Goal: Information Seeking & Learning: Learn about a topic

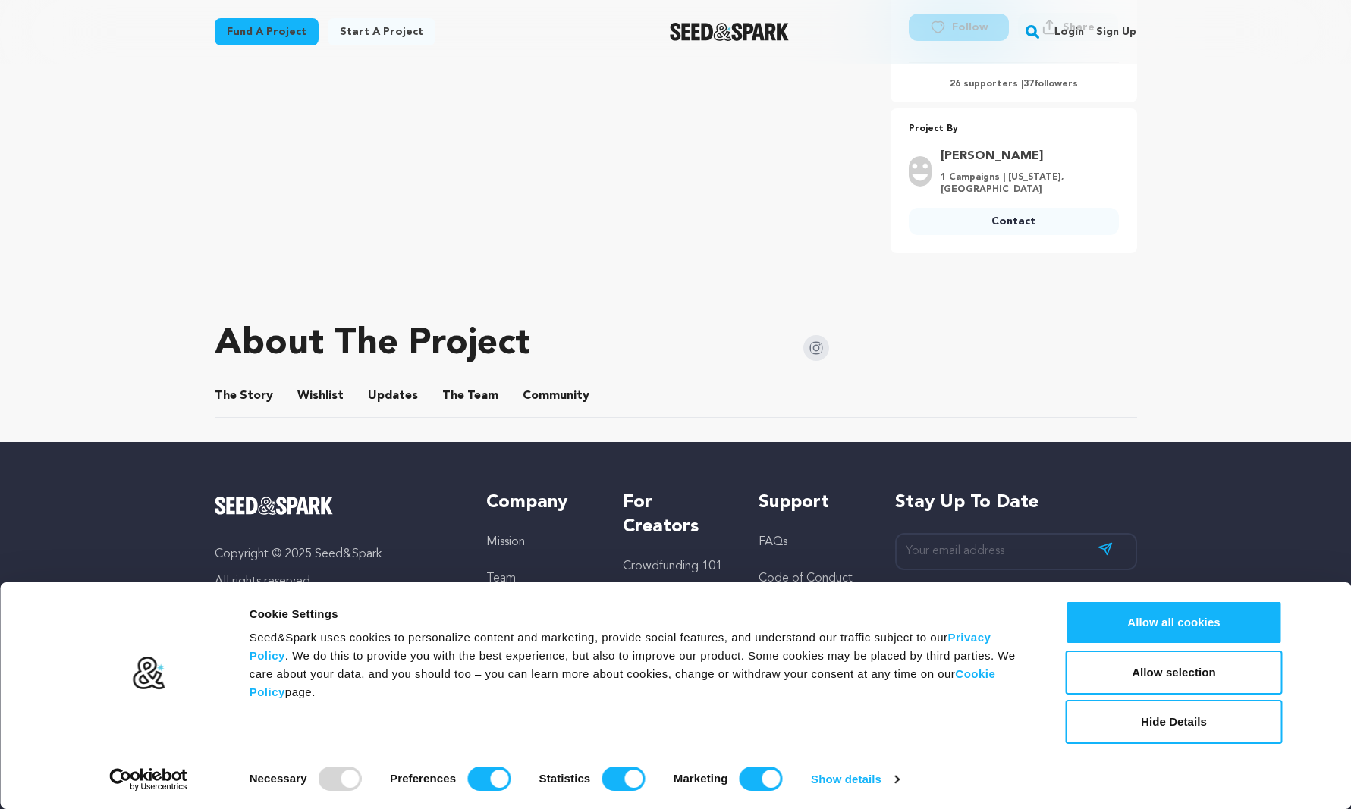
scroll to position [508, 0]
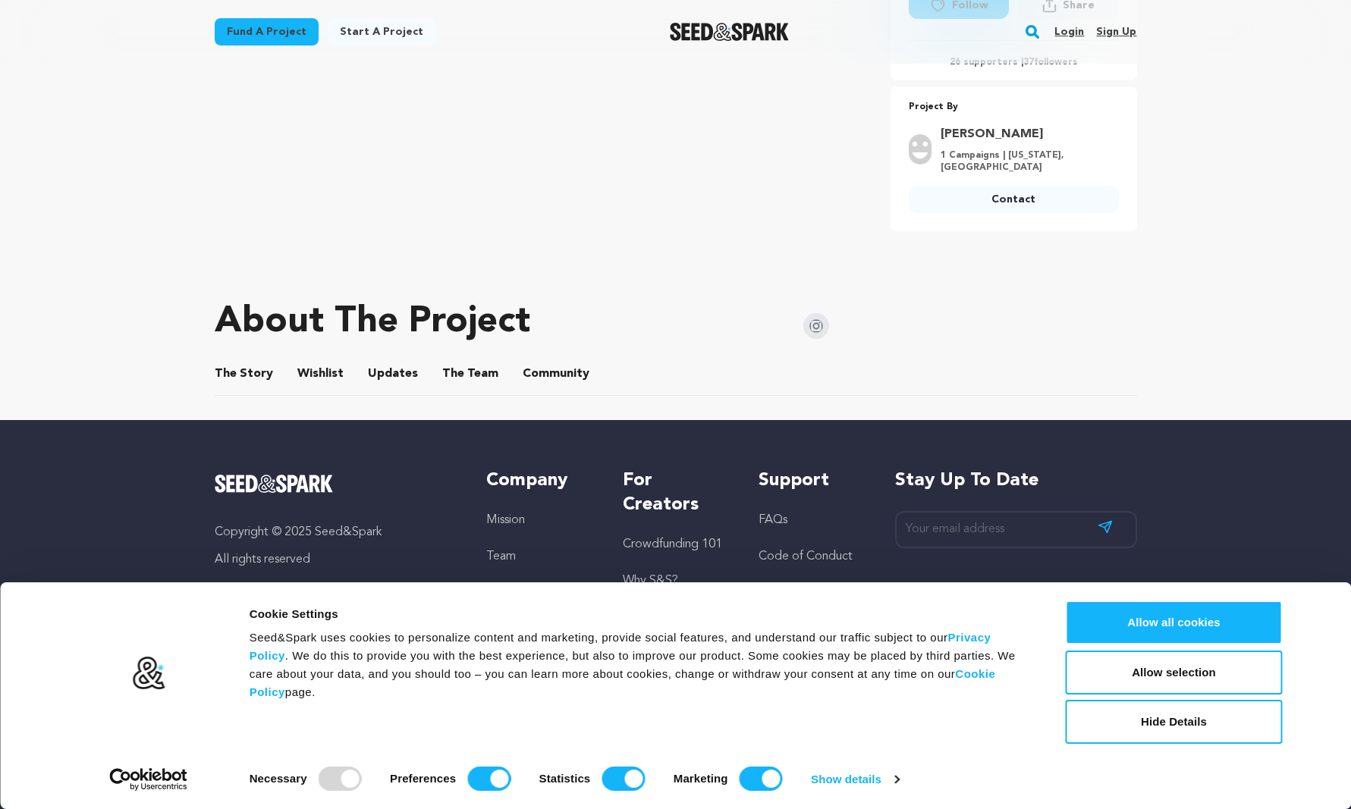
click at [462, 359] on button "The Team" at bounding box center [470, 377] width 36 height 36
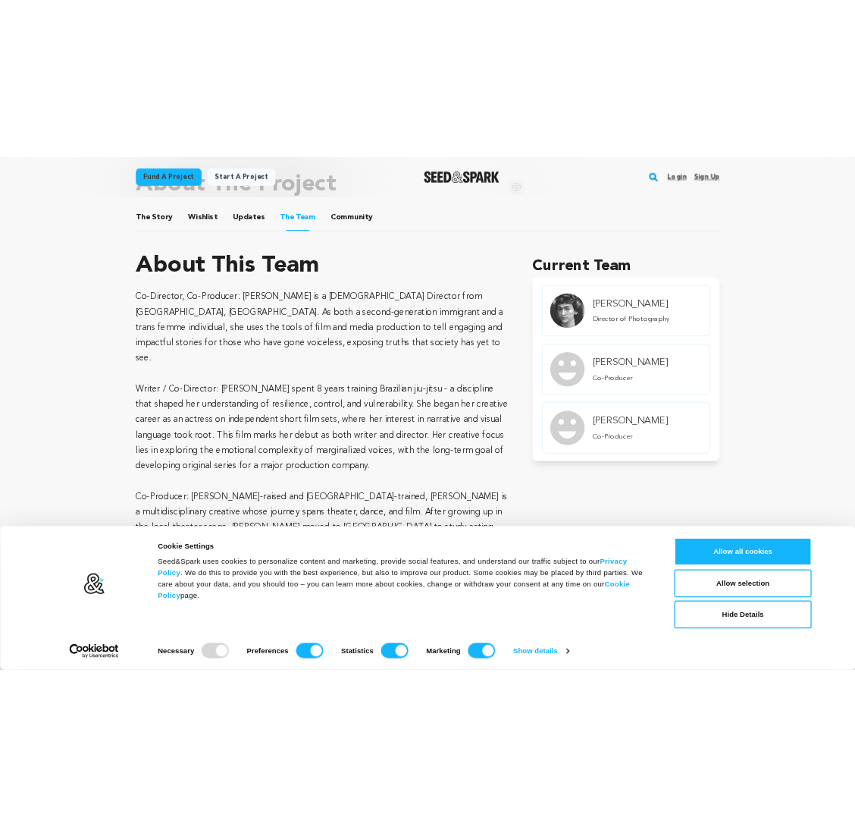
scroll to position [788, 0]
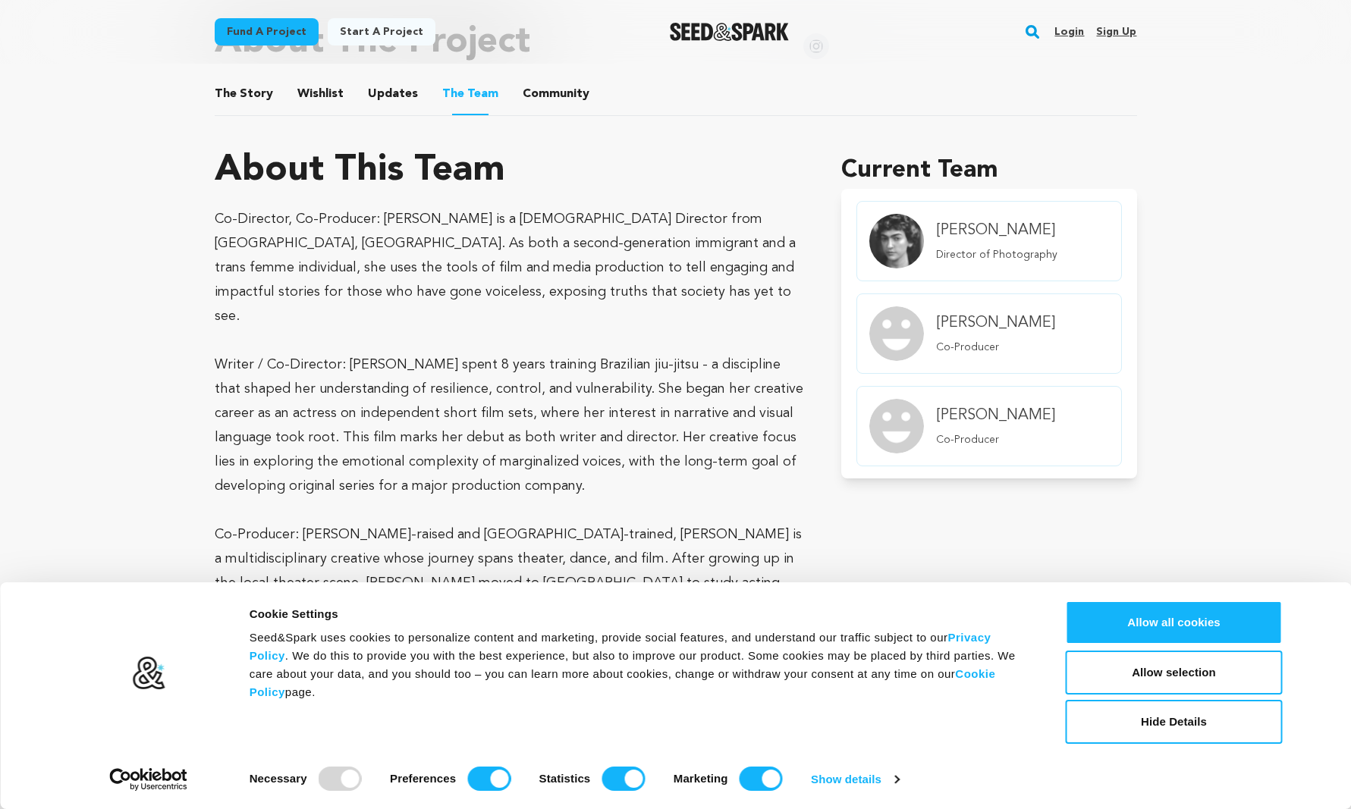
click at [390, 211] on p "Co-Director, Co-Producer: [PERSON_NAME] is a [DEMOGRAPHIC_DATA] Director from […" at bounding box center [510, 267] width 591 height 121
drag, startPoint x: 390, startPoint y: 211, endPoint x: 429, endPoint y: 211, distance: 39.4
click at [429, 211] on p "Co-Director, Co-Producer: [PERSON_NAME] is a [DEMOGRAPHIC_DATA] Director from […" at bounding box center [510, 267] width 591 height 121
copy p "[PERSON_NAME]"
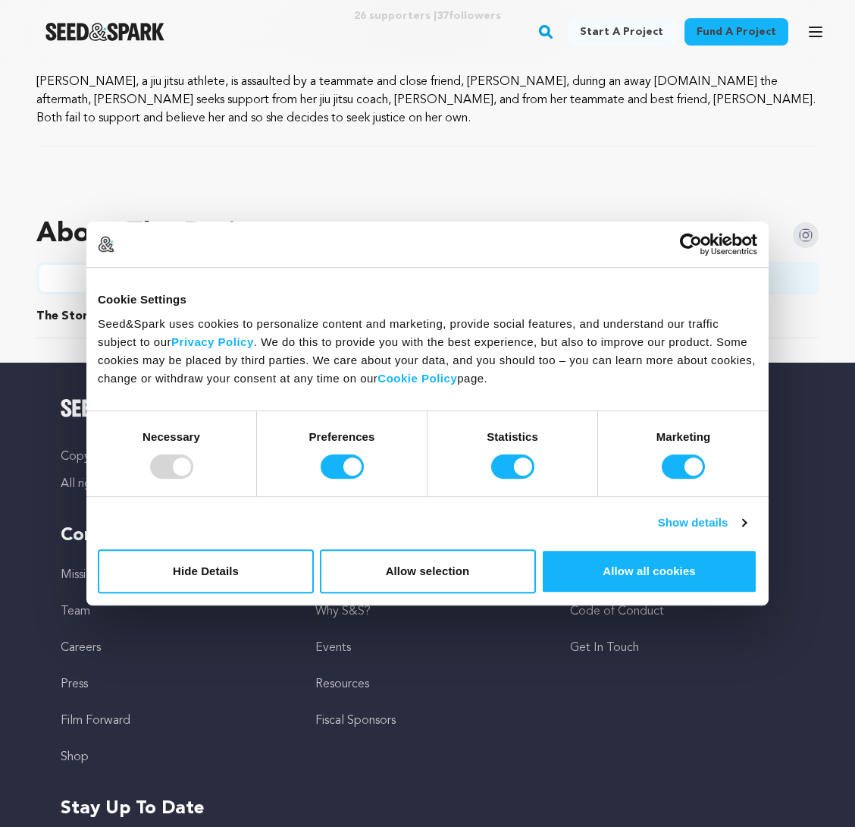
scroll to position [851, 0]
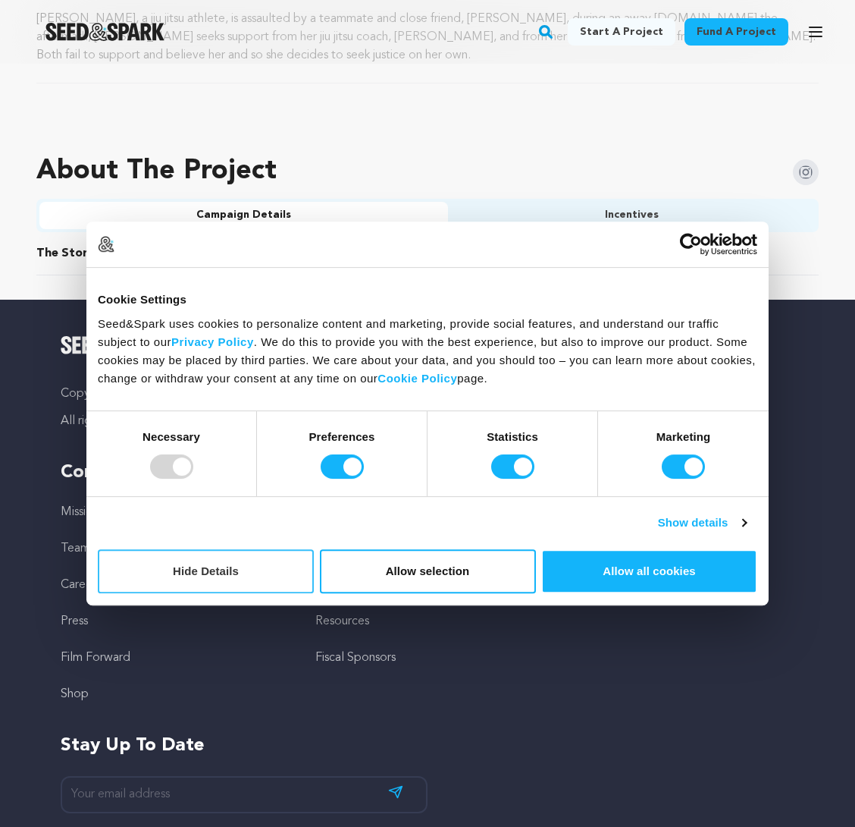
click at [214, 573] on button "Hide Details" at bounding box center [206, 571] width 216 height 44
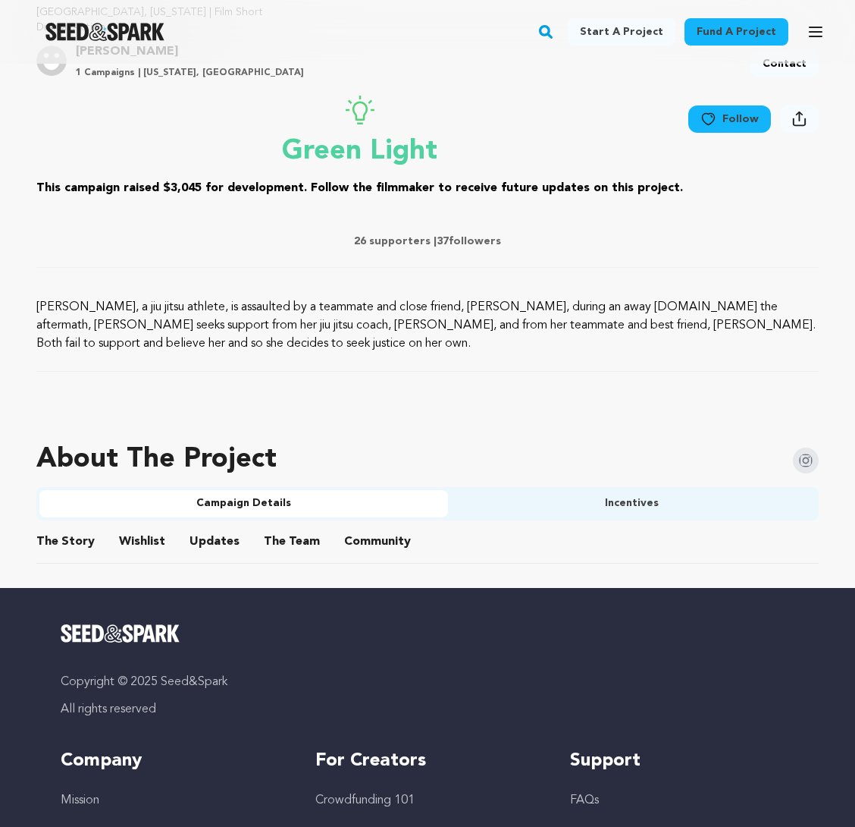
scroll to position [649, 0]
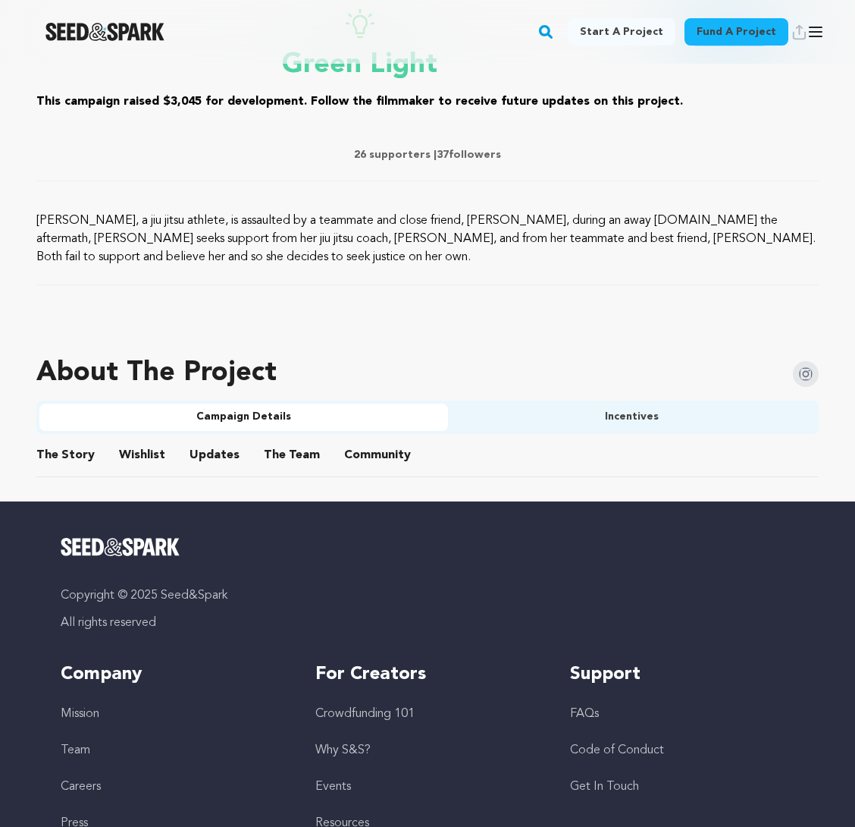
click at [276, 454] on button "The Team" at bounding box center [292, 458] width 36 height 36
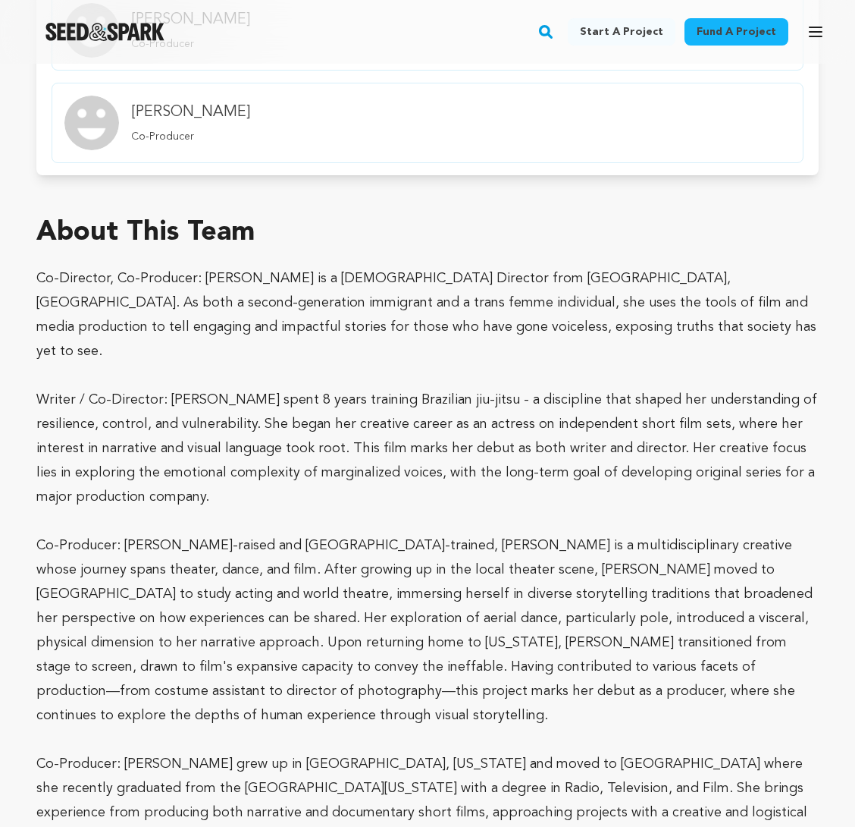
scroll to position [1309, 0]
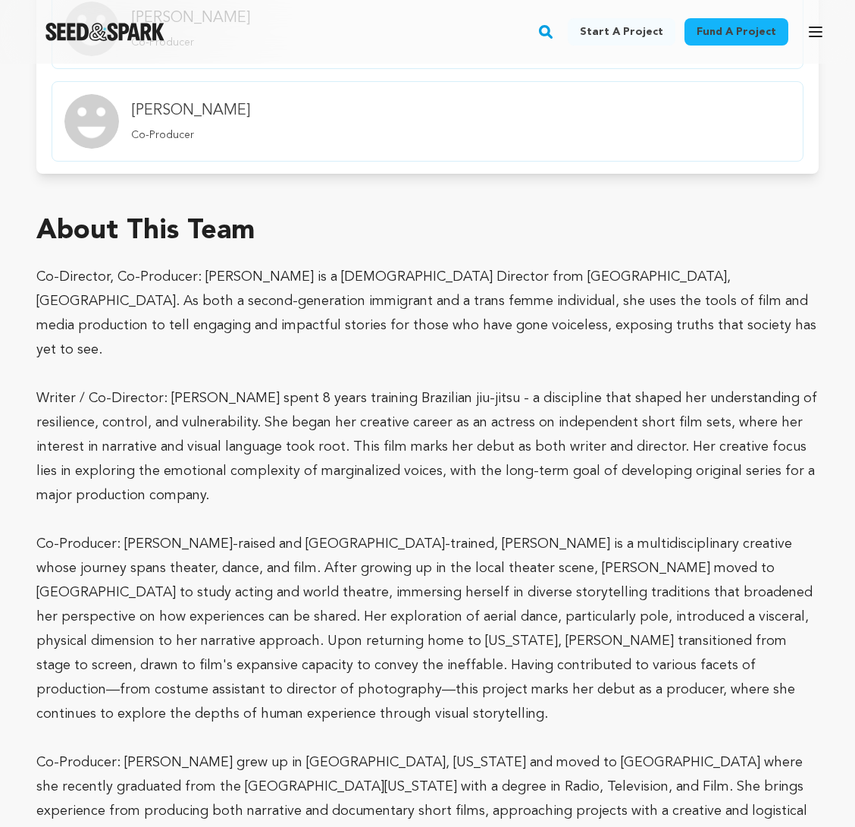
click at [40, 271] on p "Co-Director, Co-Producer: [PERSON_NAME] is a [DEMOGRAPHIC_DATA] Director from […" at bounding box center [427, 313] width 783 height 97
drag, startPoint x: 40, startPoint y: 271, endPoint x: 253, endPoint y: 270, distance: 212.3
click at [253, 270] on p "Co-Director, Co-Producer: [PERSON_NAME] is a [DEMOGRAPHIC_DATA] Director from […" at bounding box center [427, 313] width 783 height 97
copy p "Co-Director, Co-Producer: [PERSON_NAME]"
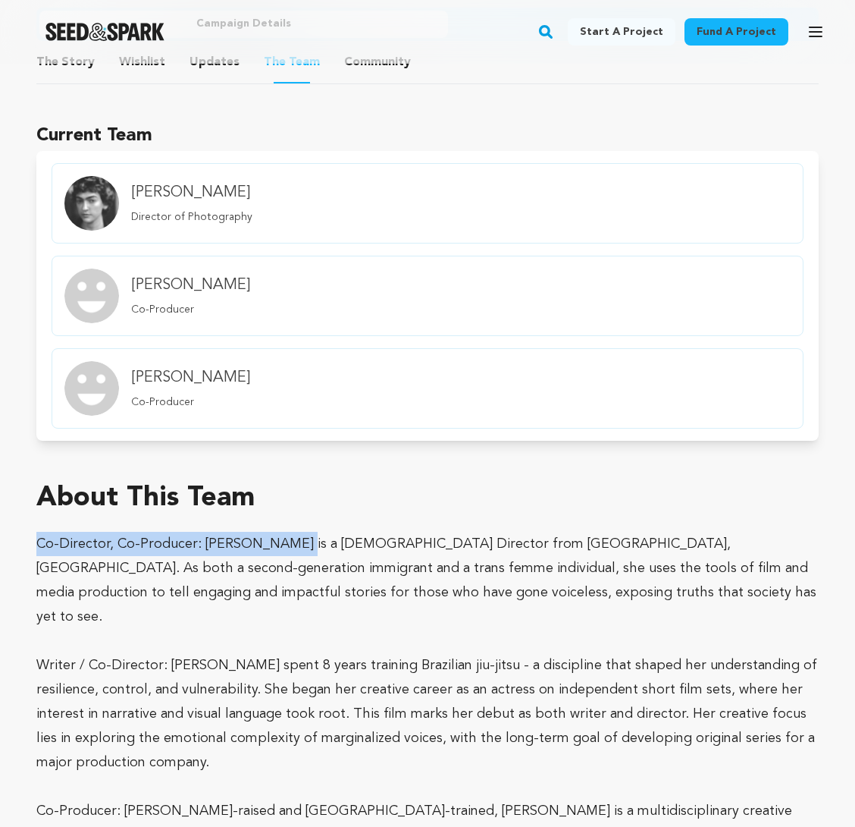
scroll to position [1036, 0]
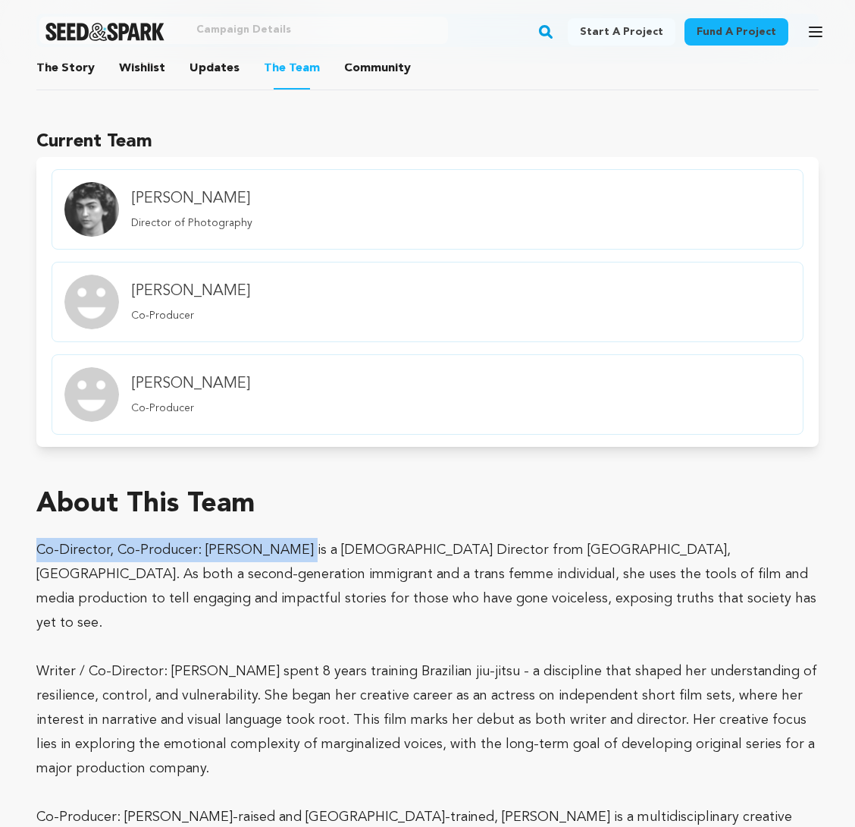
click at [62, 80] on button "The Story" at bounding box center [66, 71] width 36 height 36
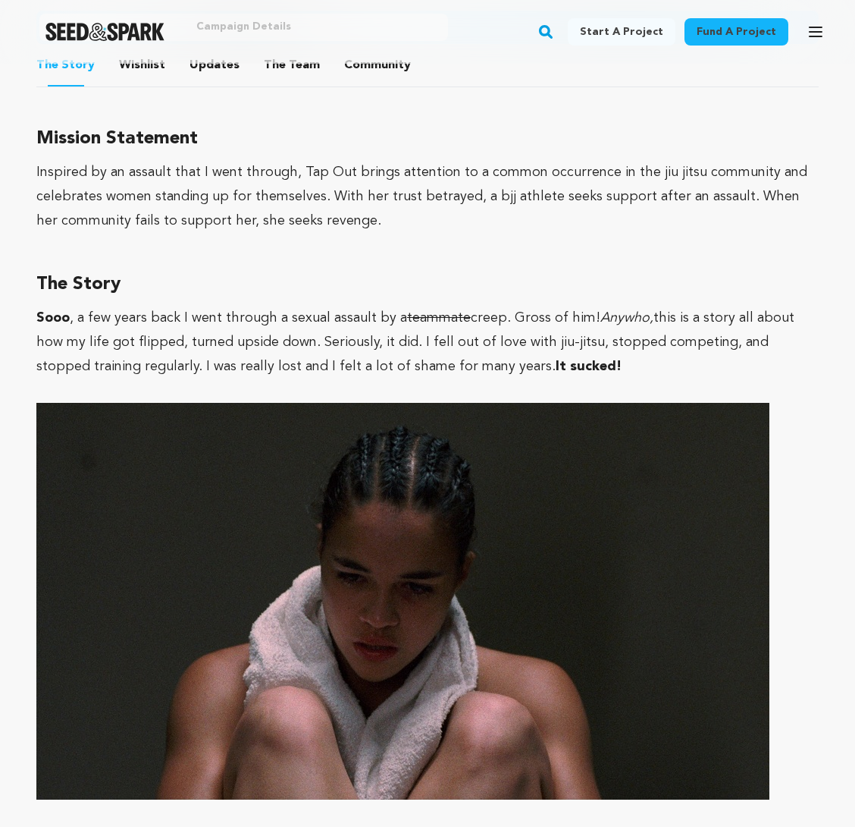
scroll to position [936, 0]
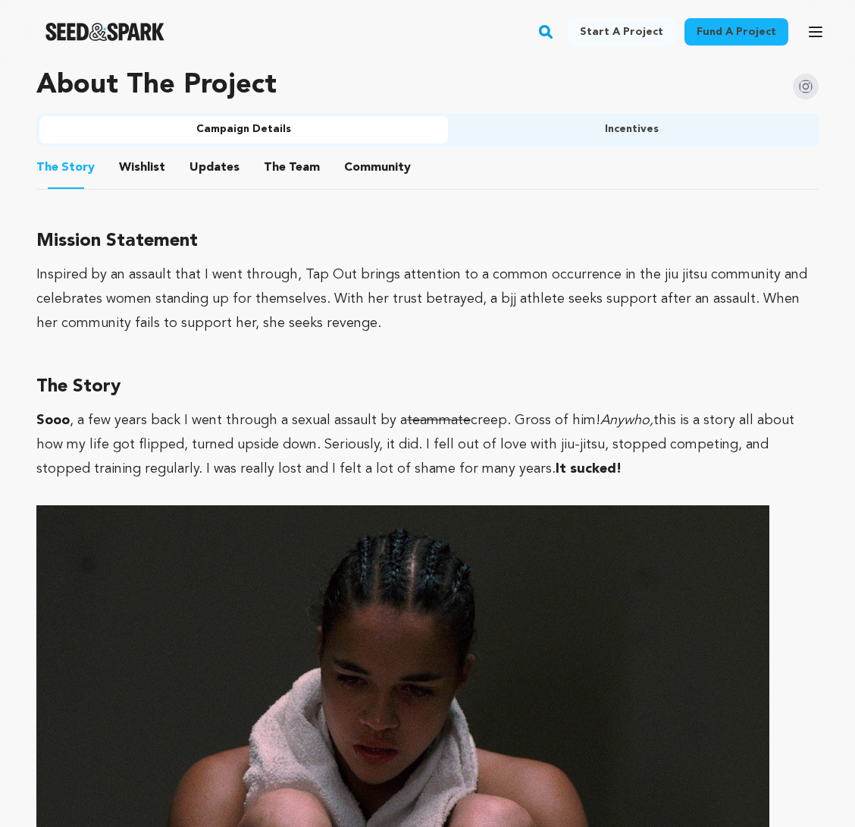
click at [205, 165] on button "Updates" at bounding box center [214, 170] width 36 height 36
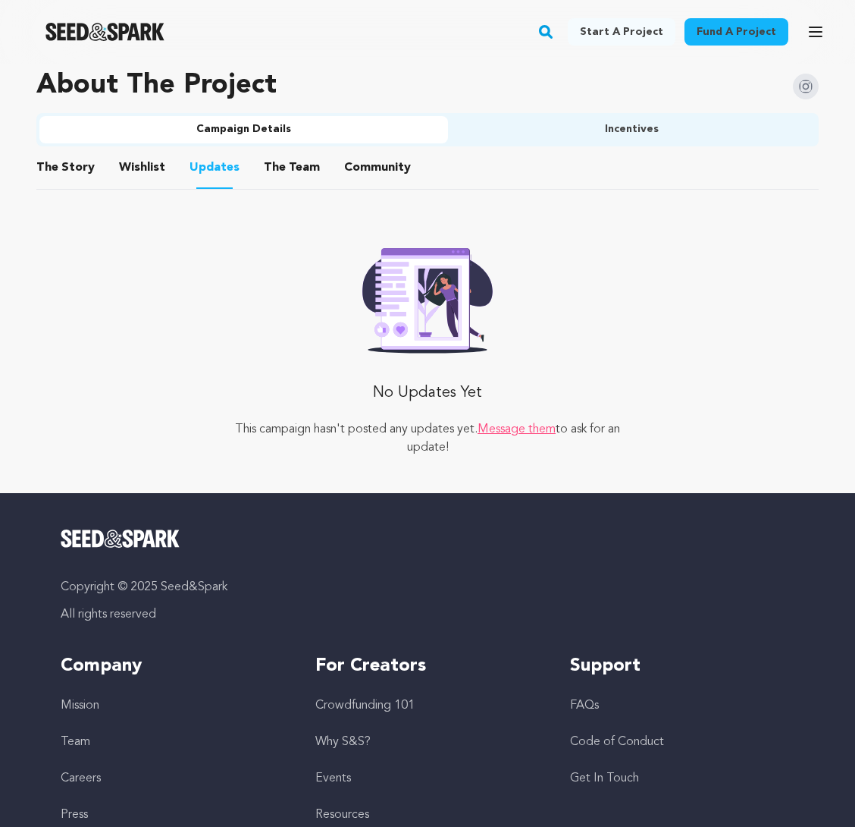
click at [275, 164] on button "The Team" at bounding box center [292, 170] width 36 height 36
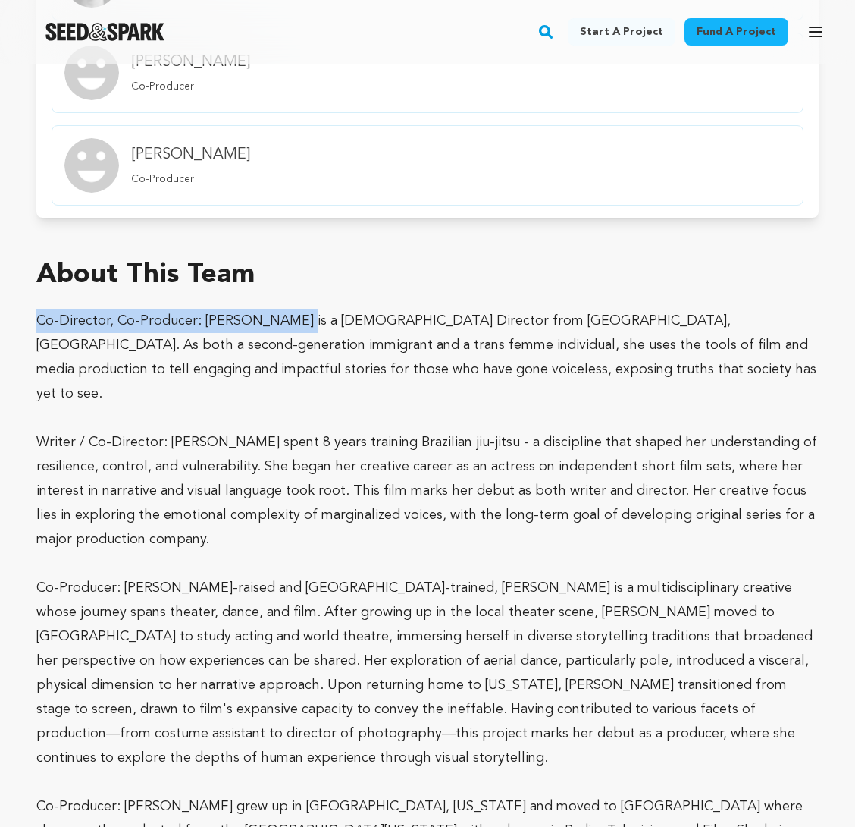
scroll to position [1297, 0]
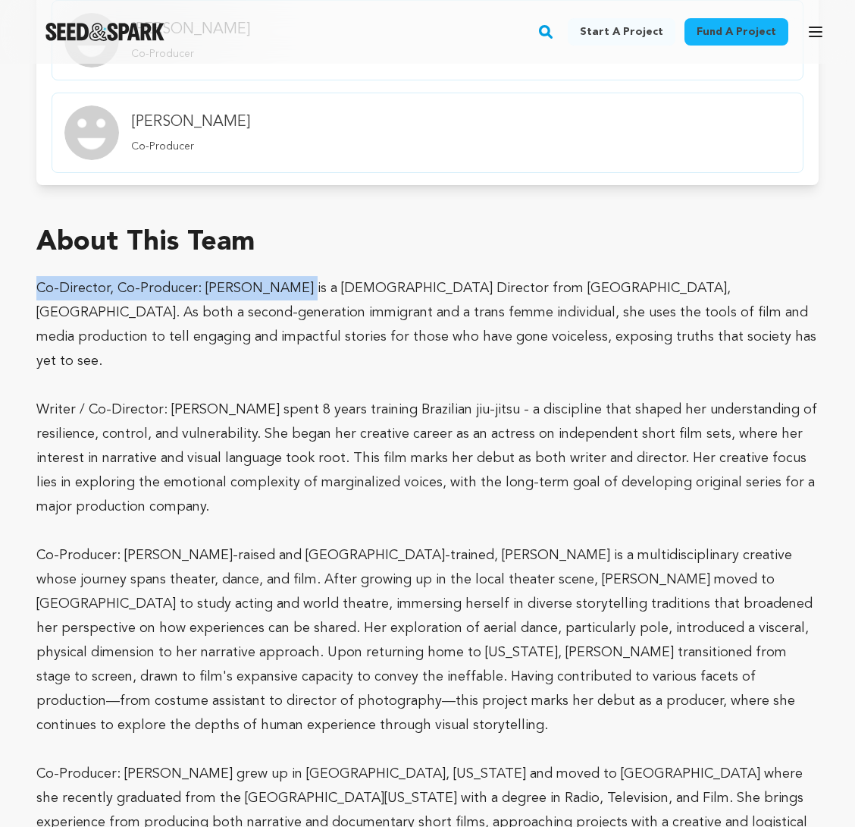
click at [166, 293] on p "Co-Director, Co-Producer: [PERSON_NAME] is a [DEMOGRAPHIC_DATA] Director from […" at bounding box center [427, 324] width 783 height 97
click at [209, 292] on p "Co-Director, Co-Producer: [PERSON_NAME] is a [DEMOGRAPHIC_DATA] Director from […" at bounding box center [427, 324] width 783 height 97
drag, startPoint x: 209, startPoint y: 292, endPoint x: 257, endPoint y: 292, distance: 47.8
click at [257, 292] on p "Co-Director, Co-Producer: [PERSON_NAME] is a [DEMOGRAPHIC_DATA] Director from […" at bounding box center [427, 324] width 783 height 97
copy p "[PERSON_NAME]"
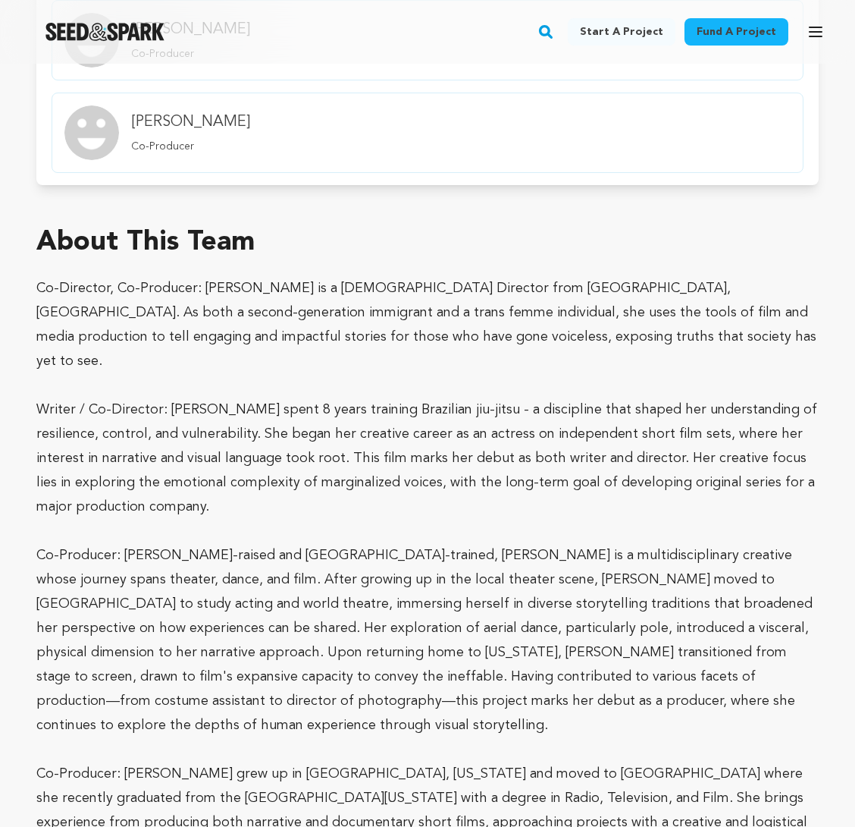
drag, startPoint x: 33, startPoint y: 286, endPoint x: 158, endPoint y: 286, distance: 125.1
copy p "Co-Director, Co-Producer"
click at [189, 397] on p "Writer / Co-Director: [PERSON_NAME] spent 8 years training Brazilian jiu-jitsu …" at bounding box center [427, 457] width 783 height 121
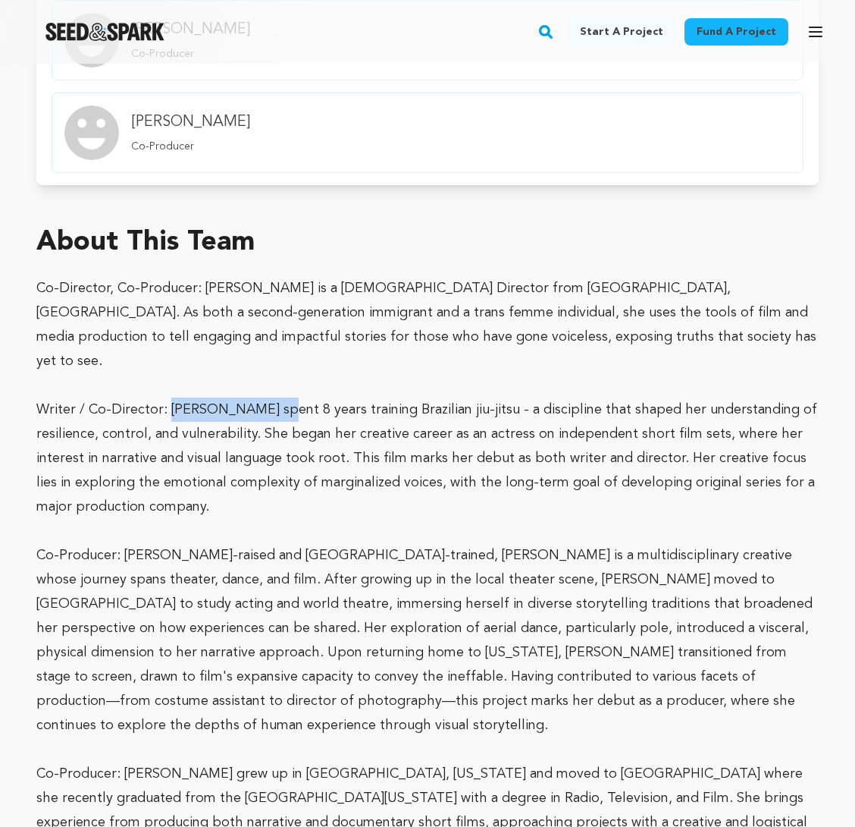
drag, startPoint x: 189, startPoint y: 382, endPoint x: 235, endPoint y: 382, distance: 46.3
click at [235, 397] on p "Writer / Co-Director: [PERSON_NAME] spent 8 years training Brazilian jiu-jitsu …" at bounding box center [427, 457] width 783 height 121
copy p "[PERSON_NAME]"
click at [49, 397] on p "Writer / Co-Director: [PERSON_NAME] spent 8 years training Brazilian jiu-jitsu …" at bounding box center [427, 457] width 783 height 121
drag, startPoint x: 49, startPoint y: 382, endPoint x: 134, endPoint y: 382, distance: 85.7
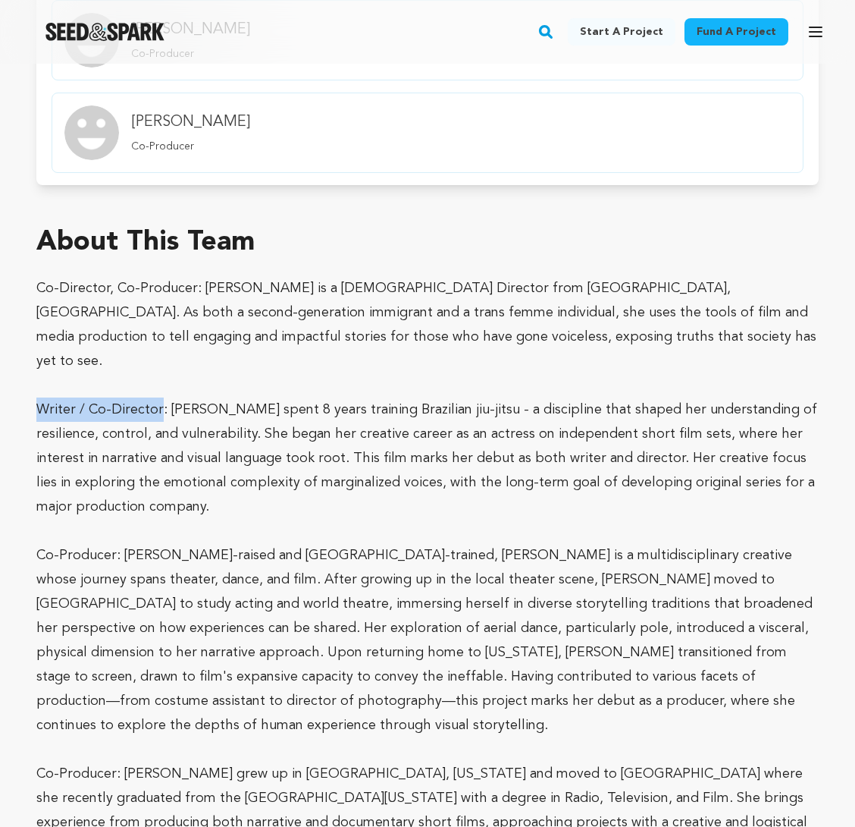
click at [134, 397] on p "Writer / Co-Director: [PERSON_NAME] spent 8 years training Brazilian jiu-jitsu …" at bounding box center [427, 457] width 783 height 121
copy p "Writer / Co-Director"
click at [349, 543] on p "Co-Producer: [PERSON_NAME]-raised and [GEOGRAPHIC_DATA]-trained, [PERSON_NAME] …" at bounding box center [427, 640] width 783 height 194
drag, startPoint x: 349, startPoint y: 529, endPoint x: 394, endPoint y: 529, distance: 44.7
click at [394, 543] on p "Co-Producer: [PERSON_NAME]-raised and [GEOGRAPHIC_DATA]-trained, [PERSON_NAME] …" at bounding box center [427, 640] width 783 height 194
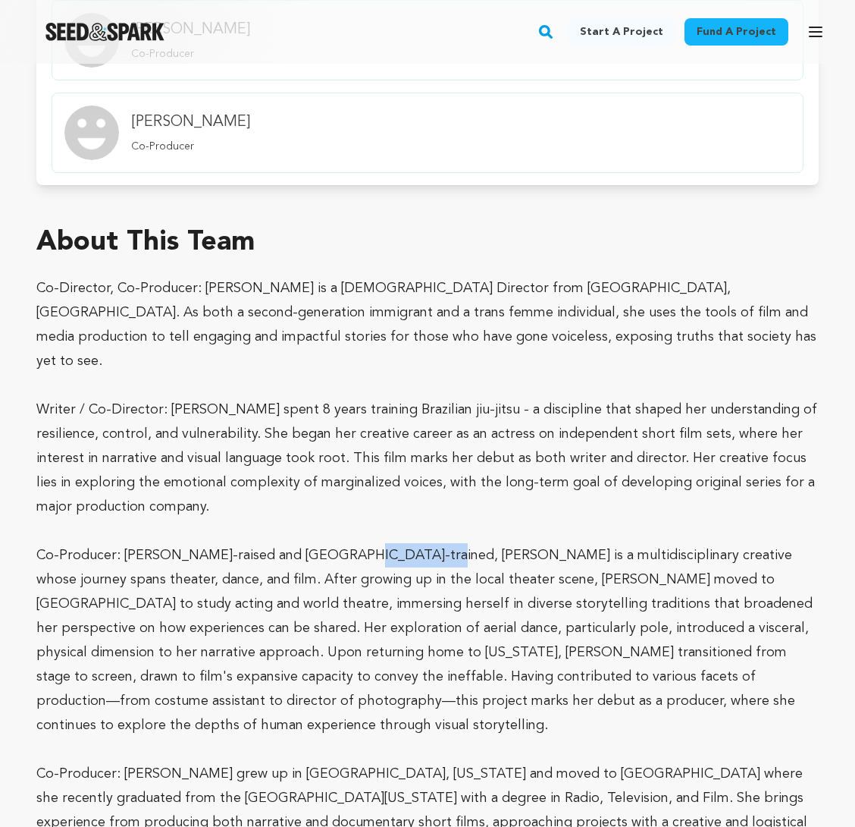
copy p "[PERSON_NAME]"
click at [42, 543] on p "Co-Producer: [PERSON_NAME]-raised and [GEOGRAPHIC_DATA]-trained, [PERSON_NAME] …" at bounding box center [427, 640] width 783 height 194
drag, startPoint x: 42, startPoint y: 531, endPoint x: 71, endPoint y: 531, distance: 28.8
click at [71, 543] on p "Co-Producer: [PERSON_NAME]-raised and [GEOGRAPHIC_DATA]-trained, [PERSON_NAME] …" at bounding box center [427, 640] width 783 height 194
copy p "Co-Producer"
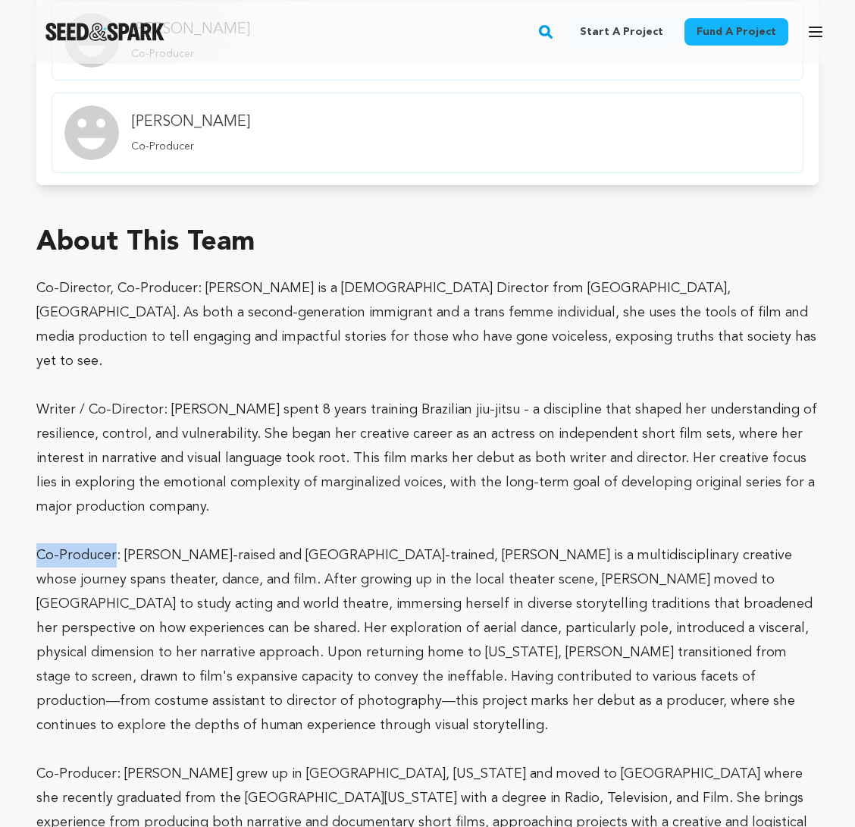
click at [158, 761] on p "Co-Producer: [PERSON_NAME] grew up in [GEOGRAPHIC_DATA], [US_STATE] and moved t…" at bounding box center [427, 821] width 783 height 121
click at [143, 761] on p "Co-Producer: [PERSON_NAME] grew up in [GEOGRAPHIC_DATA], [US_STATE] and moved t…" at bounding box center [427, 821] width 783 height 121
drag, startPoint x: 143, startPoint y: 723, endPoint x: 175, endPoint y: 723, distance: 32.6
click at [175, 761] on p "Co-Producer: [PERSON_NAME] grew up in [GEOGRAPHIC_DATA], [US_STATE] and moved t…" at bounding box center [427, 821] width 783 height 121
copy p "[PERSON_NAME]"
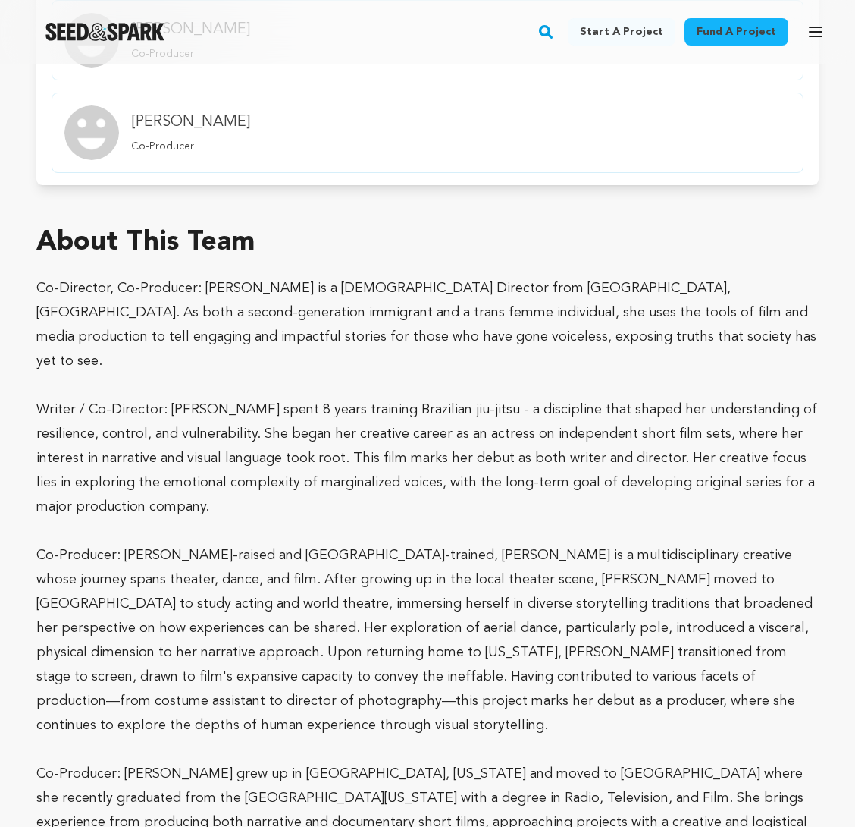
click at [42, 761] on p "Co-Producer: [PERSON_NAME] grew up in [GEOGRAPHIC_DATA], [US_STATE] and moved t…" at bounding box center [427, 821] width 783 height 121
drag, startPoint x: 42, startPoint y: 725, endPoint x: 73, endPoint y: 725, distance: 31.1
click at [73, 761] on p "Co-Producer: [PERSON_NAME] grew up in [GEOGRAPHIC_DATA], [US_STATE] and moved t…" at bounding box center [427, 821] width 783 height 121
copy p "Co-Producer"
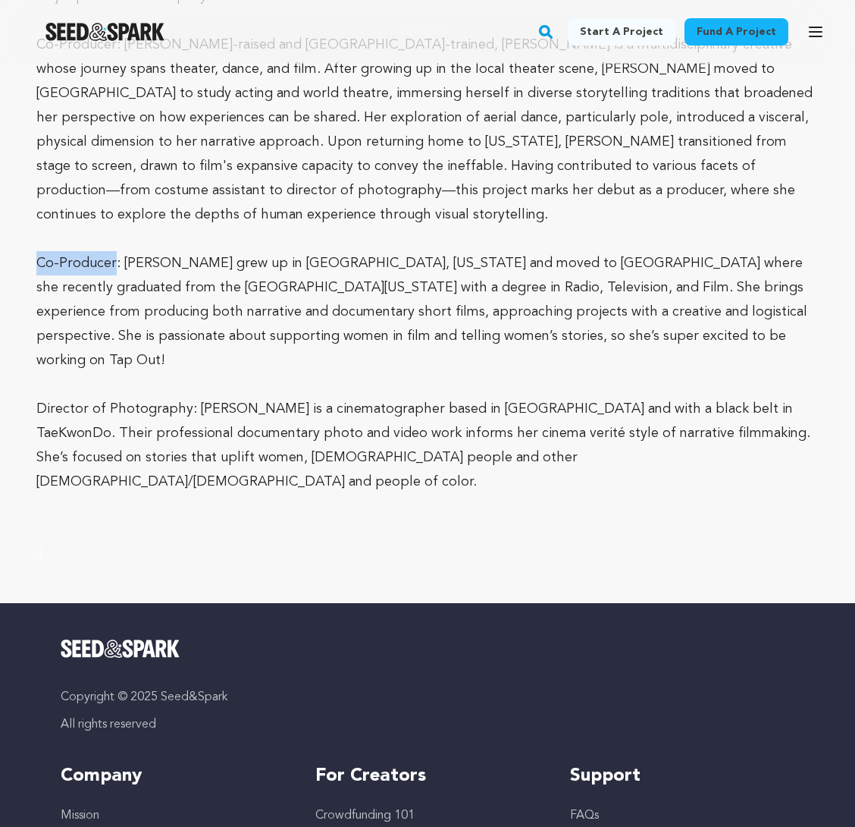
scroll to position [1810, 0]
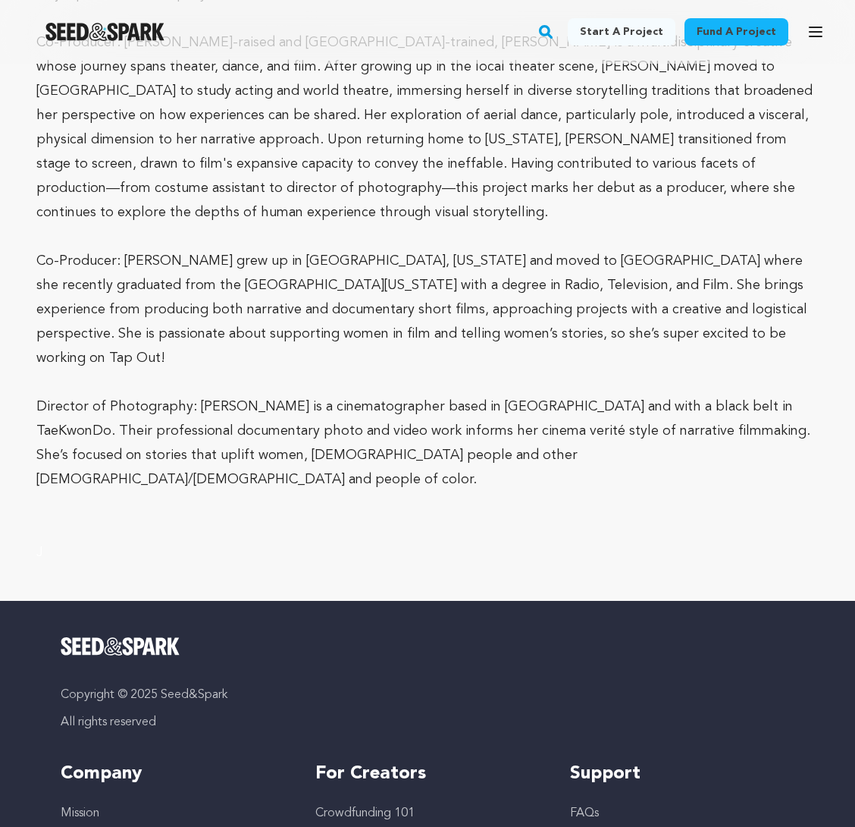
click at [205, 400] on span "Director of Photography: [PERSON_NAME] is a cinematographer based in [GEOGRAPHI…" at bounding box center [423, 443] width 774 height 86
drag, startPoint x: 205, startPoint y: 331, endPoint x: 250, endPoint y: 331, distance: 44.7
click at [250, 400] on span "Director of Photography: [PERSON_NAME] is a cinematographer based in [GEOGRAPHI…" at bounding box center [423, 443] width 774 height 86
click at [67, 400] on span "Director of Photography: [PERSON_NAME] is a cinematographer based in [GEOGRAPHI…" at bounding box center [423, 443] width 774 height 86
drag, startPoint x: 67, startPoint y: 331, endPoint x: 163, endPoint y: 331, distance: 96.3
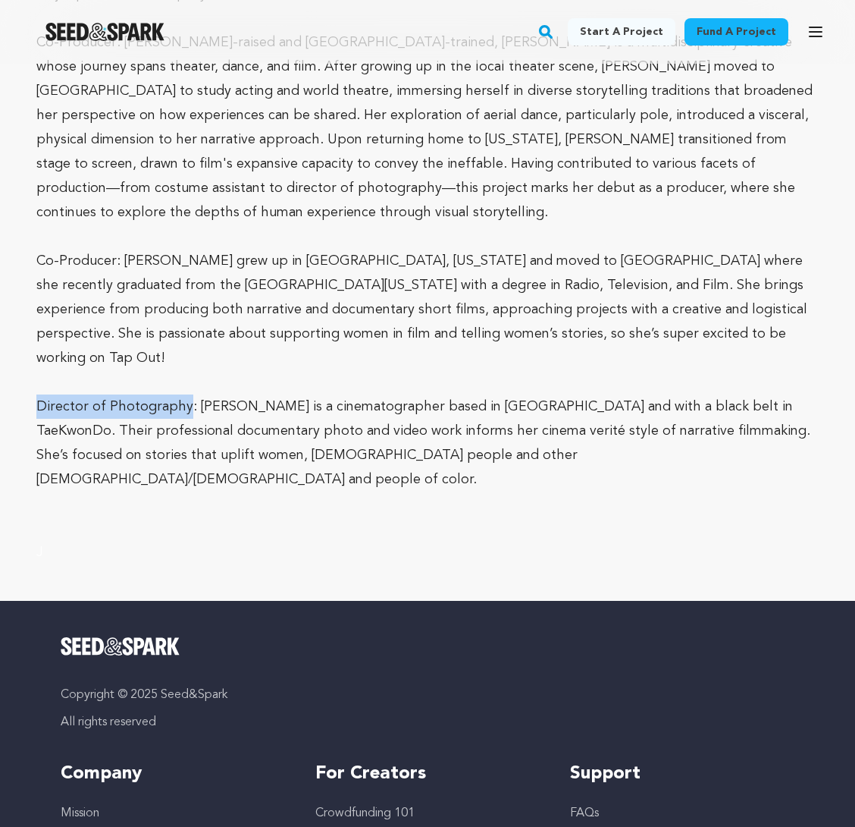
click at [163, 400] on span "Director of Photography: [PERSON_NAME] is a cinematographer based in [GEOGRAPHI…" at bounding box center [423, 443] width 774 height 86
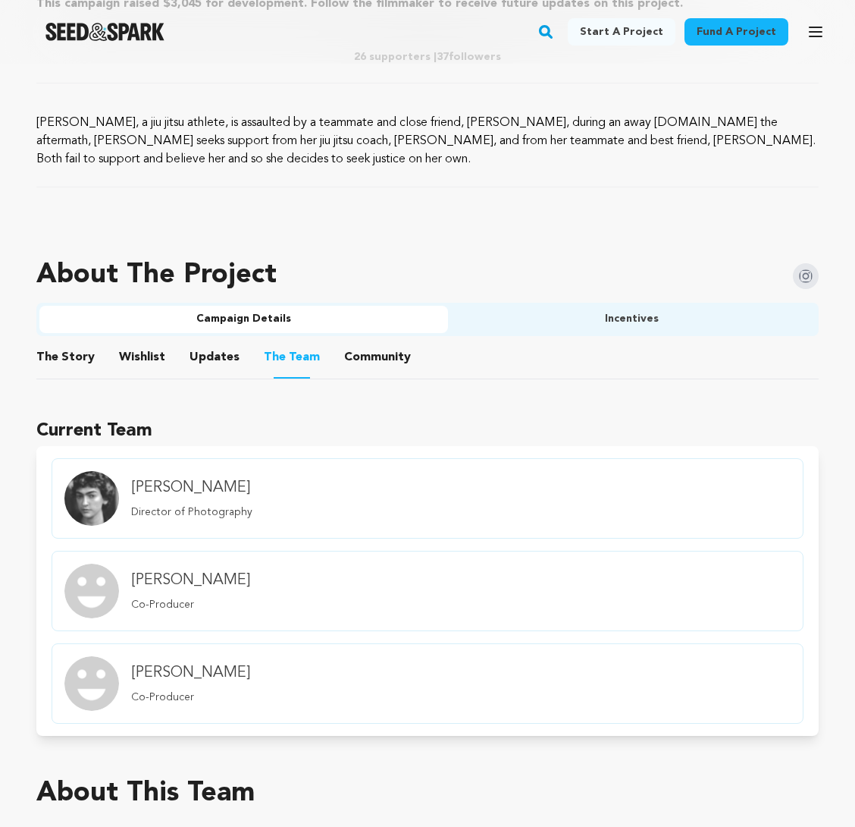
scroll to position [773, 0]
